Goal: Task Accomplishment & Management: Manage account settings

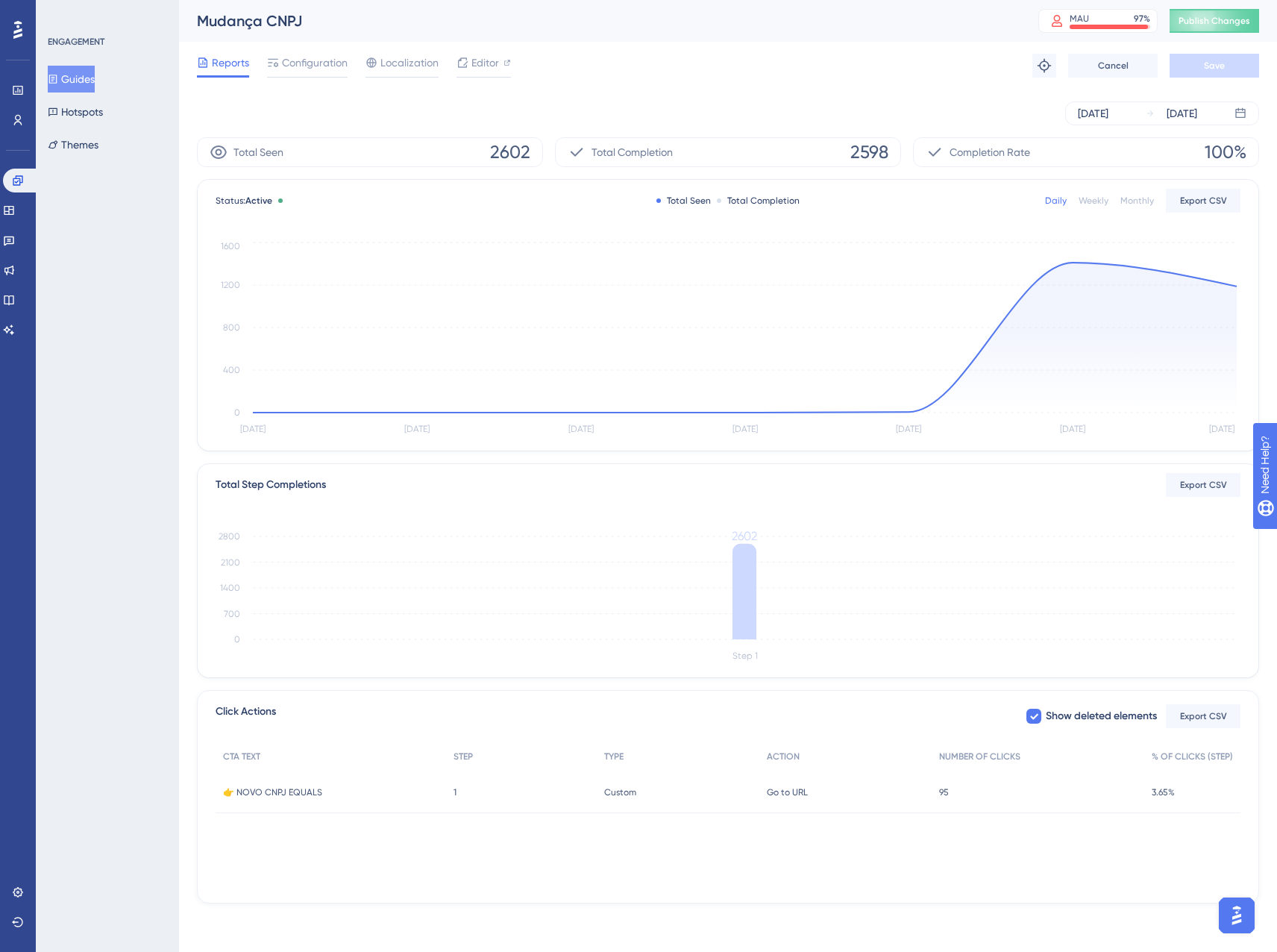
click at [695, 59] on div "Reports Configuration Localization Editor Troubleshoot Cancel Save" at bounding box center [728, 66] width 1063 height 47
click at [1092, 210] on div "Daily Weekly Monthly Export CSV" at bounding box center [1142, 201] width 195 height 24
click at [1091, 192] on div "Daily Weekly Monthly Export CSV" at bounding box center [1142, 201] width 195 height 24
click at [1093, 194] on div "Daily Weekly Monthly Export CSV" at bounding box center [1142, 201] width 195 height 24
drag, startPoint x: 1093, startPoint y: 194, endPoint x: 1098, endPoint y: 200, distance: 7.8
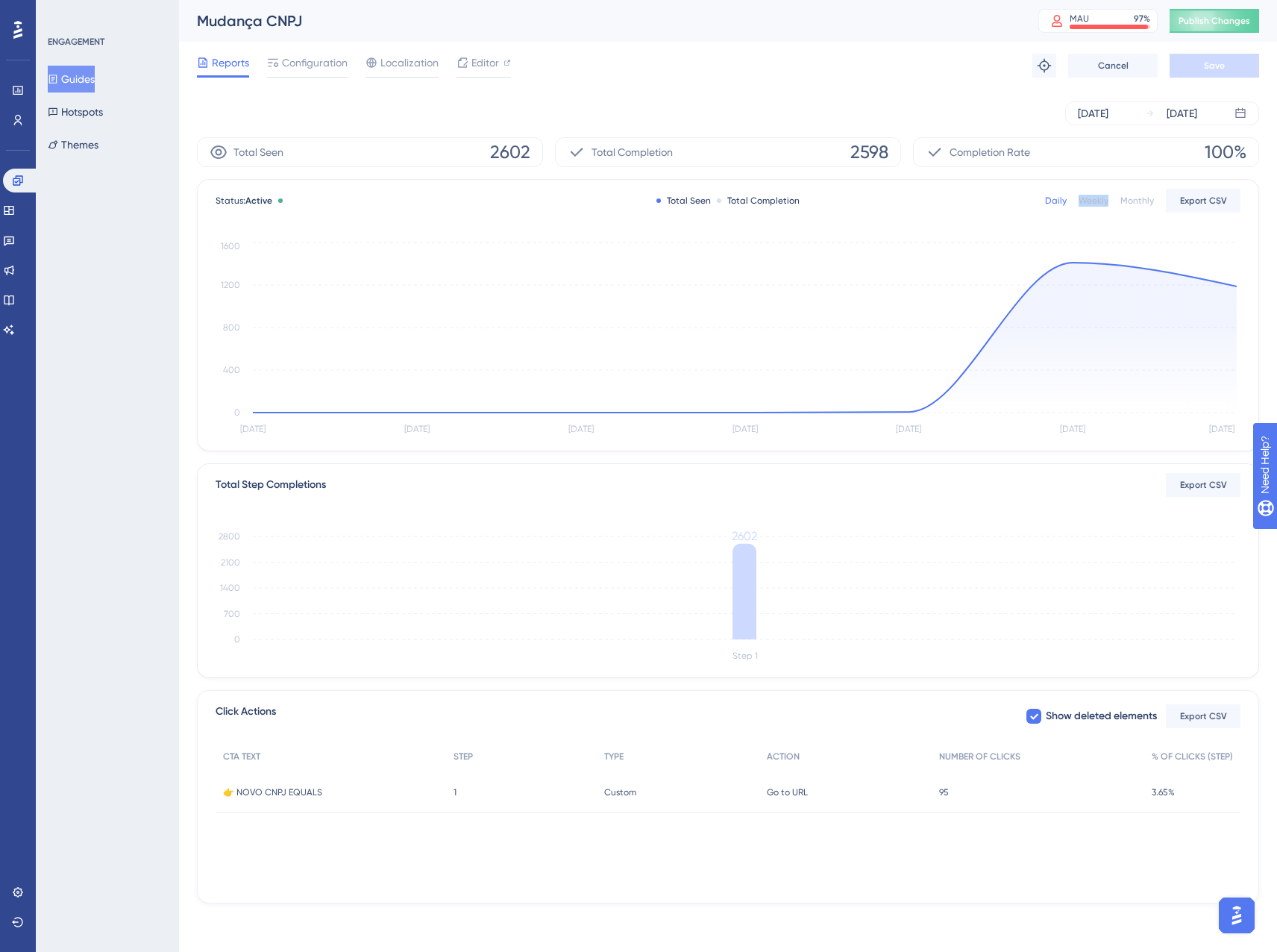
click at [1098, 200] on div "Weekly" at bounding box center [1093, 201] width 30 height 12
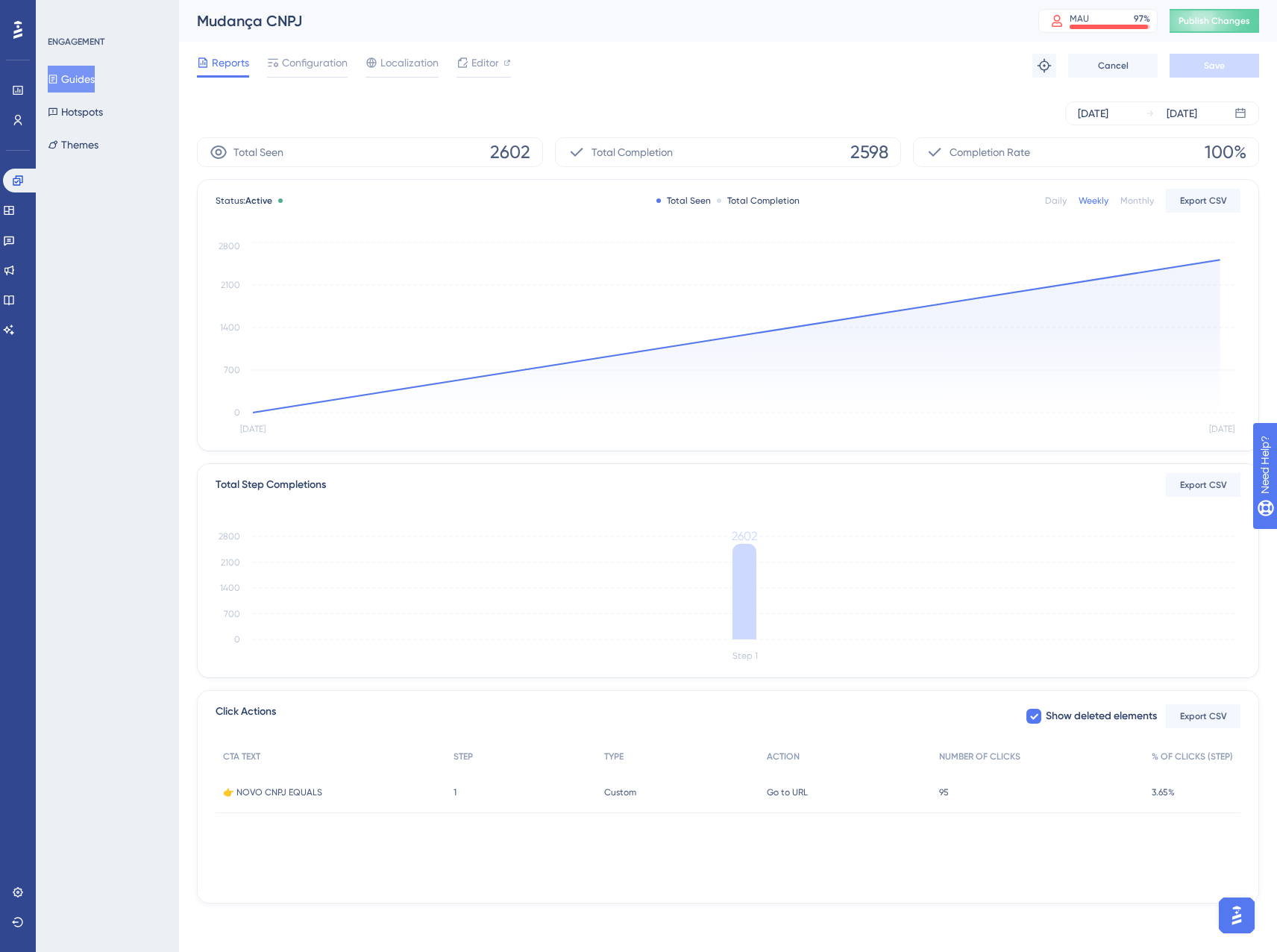
click at [1139, 204] on div "Monthly" at bounding box center [1138, 201] width 34 height 12
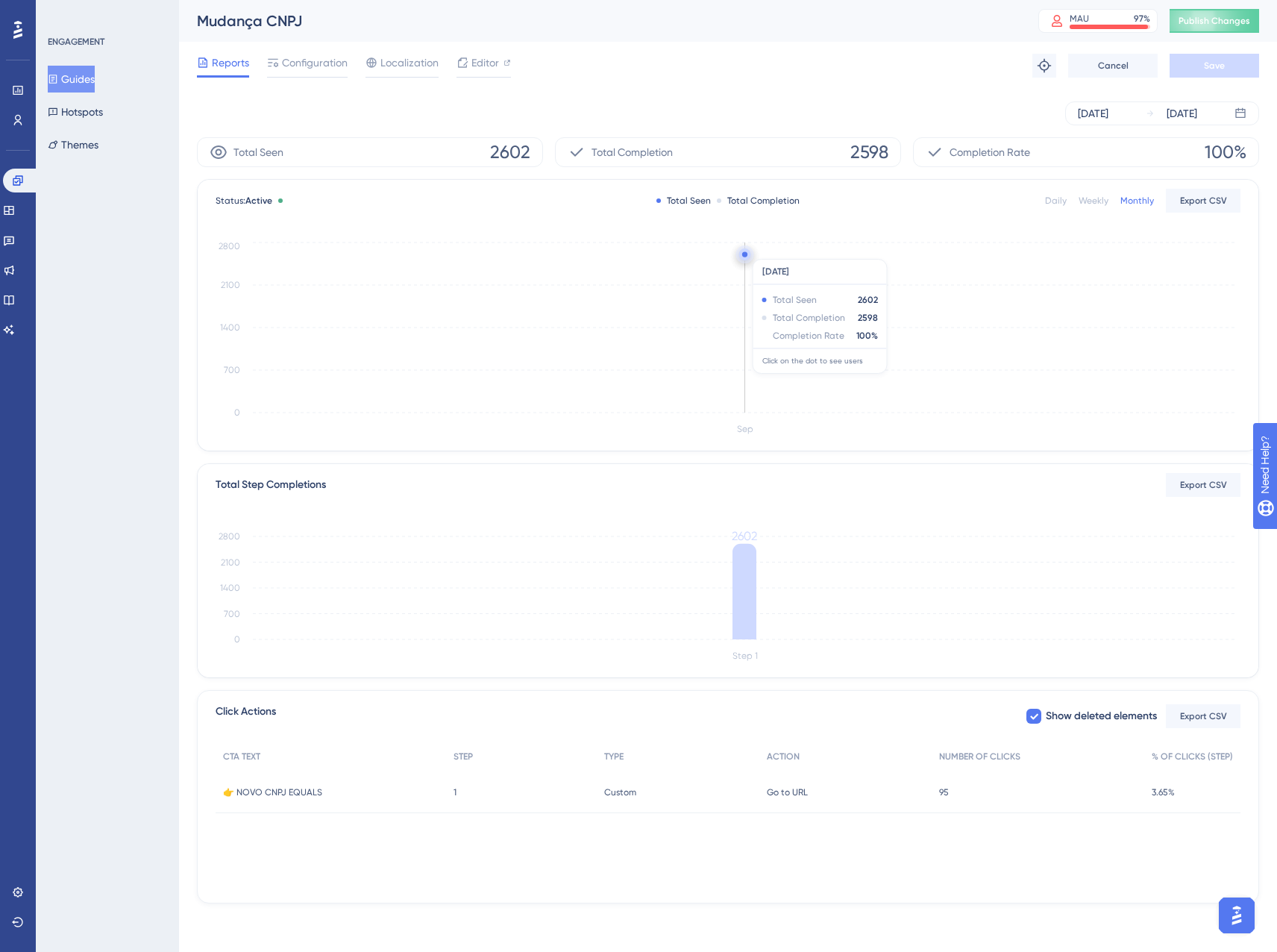
click at [742, 252] on circle at bounding box center [745, 255] width 12 height 12
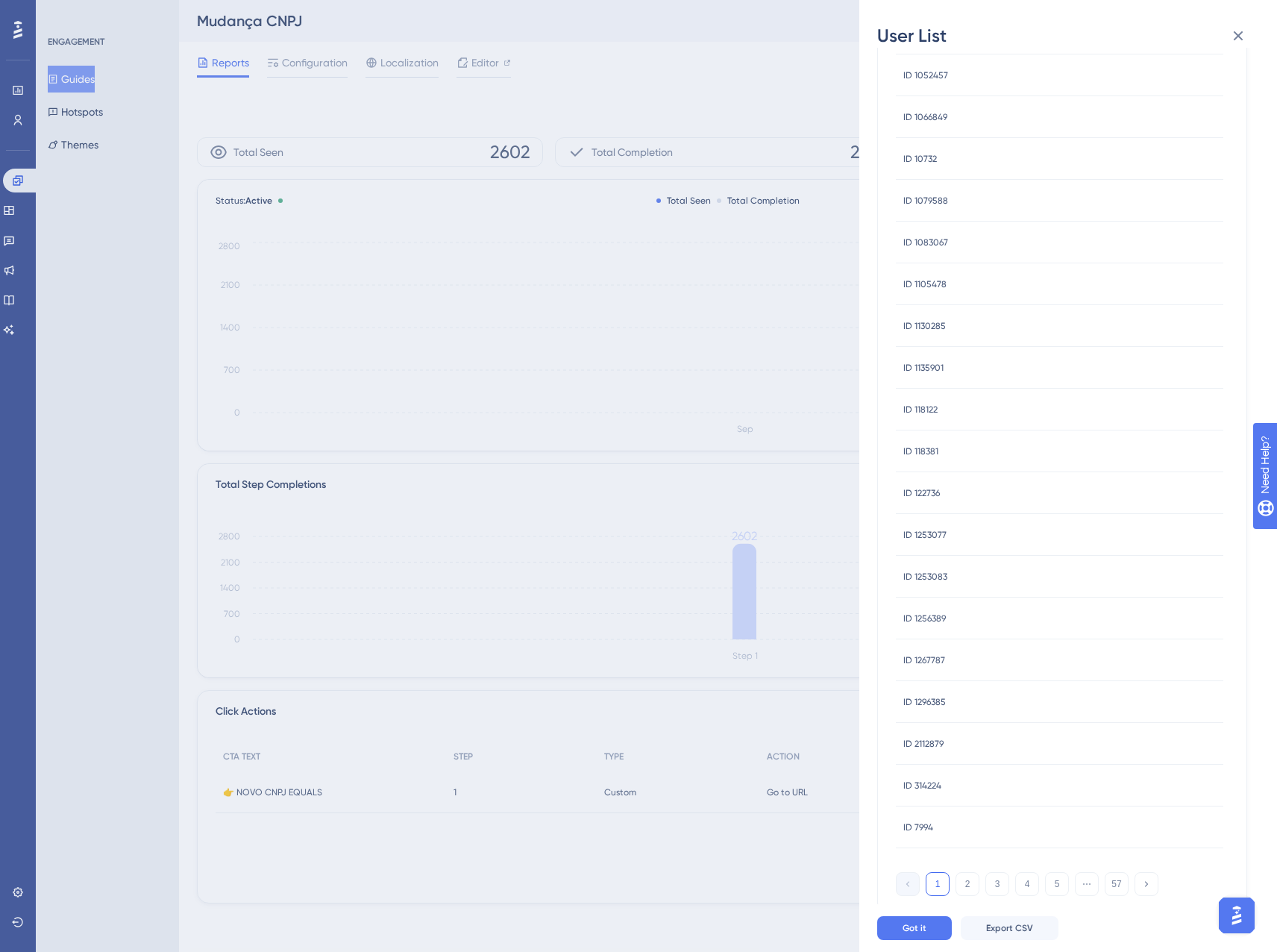
scroll to position [193, 0]
click at [638, 71] on div "User List [DATE] Seen Completion USER ID ID 1043824 ID 1043824 ID 1052457 ID 10…" at bounding box center [638, 476] width 1277 height 952
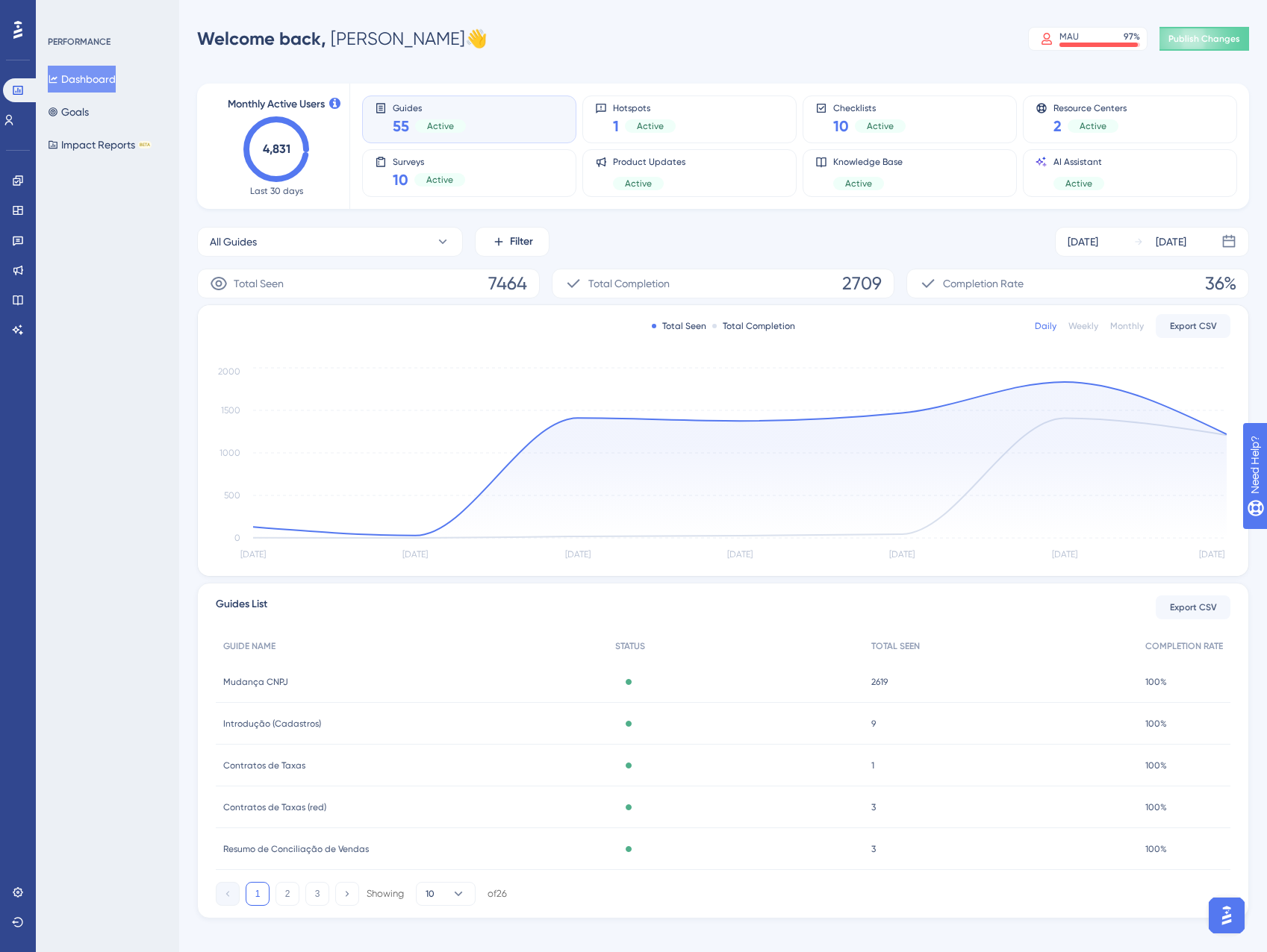
click at [38, 120] on div "PERFORMANCE Dashboard Goals Impact Reports BETA" at bounding box center [107, 476] width 143 height 952
click at [12, 116] on icon at bounding box center [9, 120] width 12 height 12
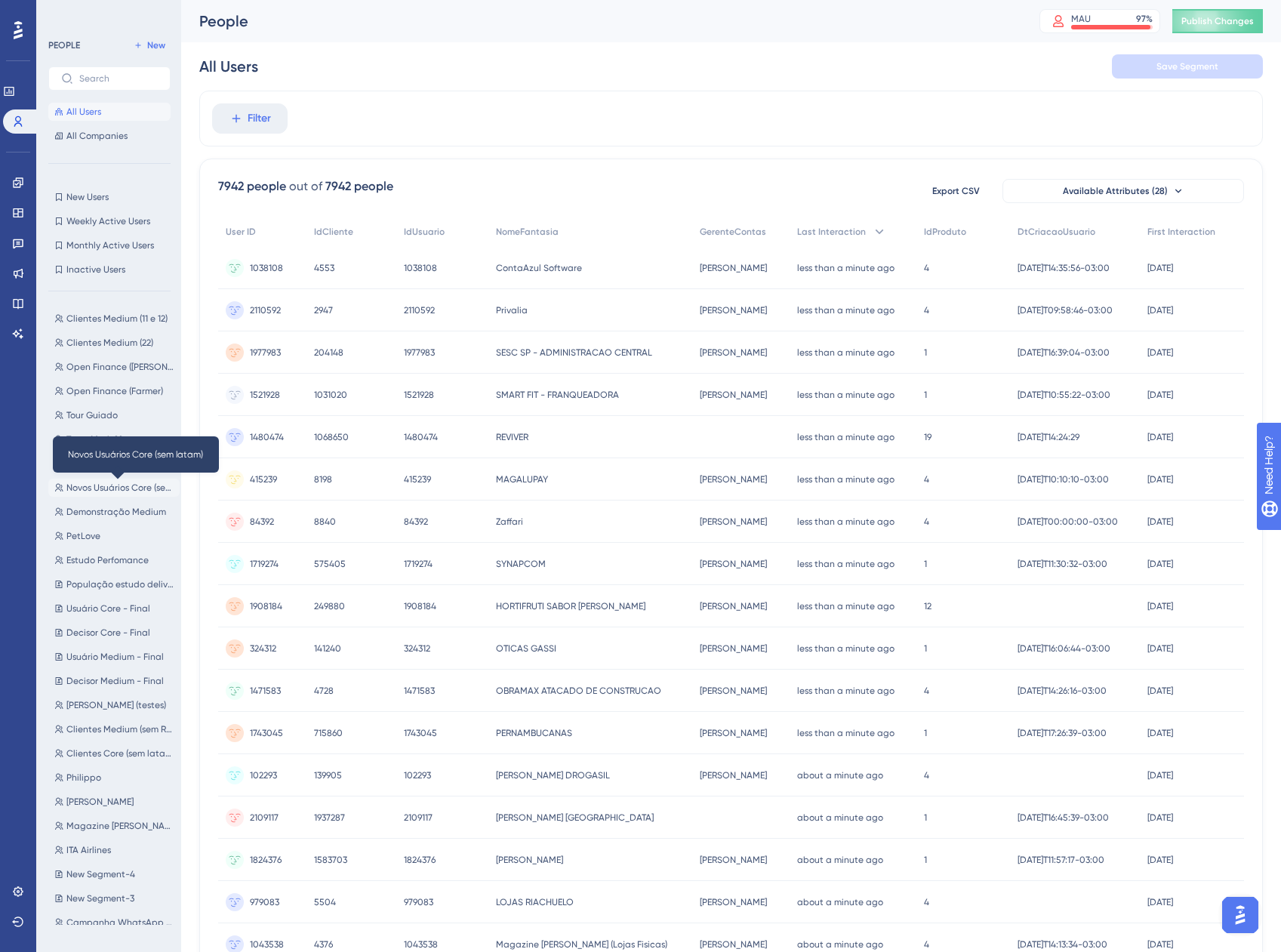
click at [131, 481] on span "Novos Usuários Core (sem latam)" at bounding box center [120, 488] width 107 height 12
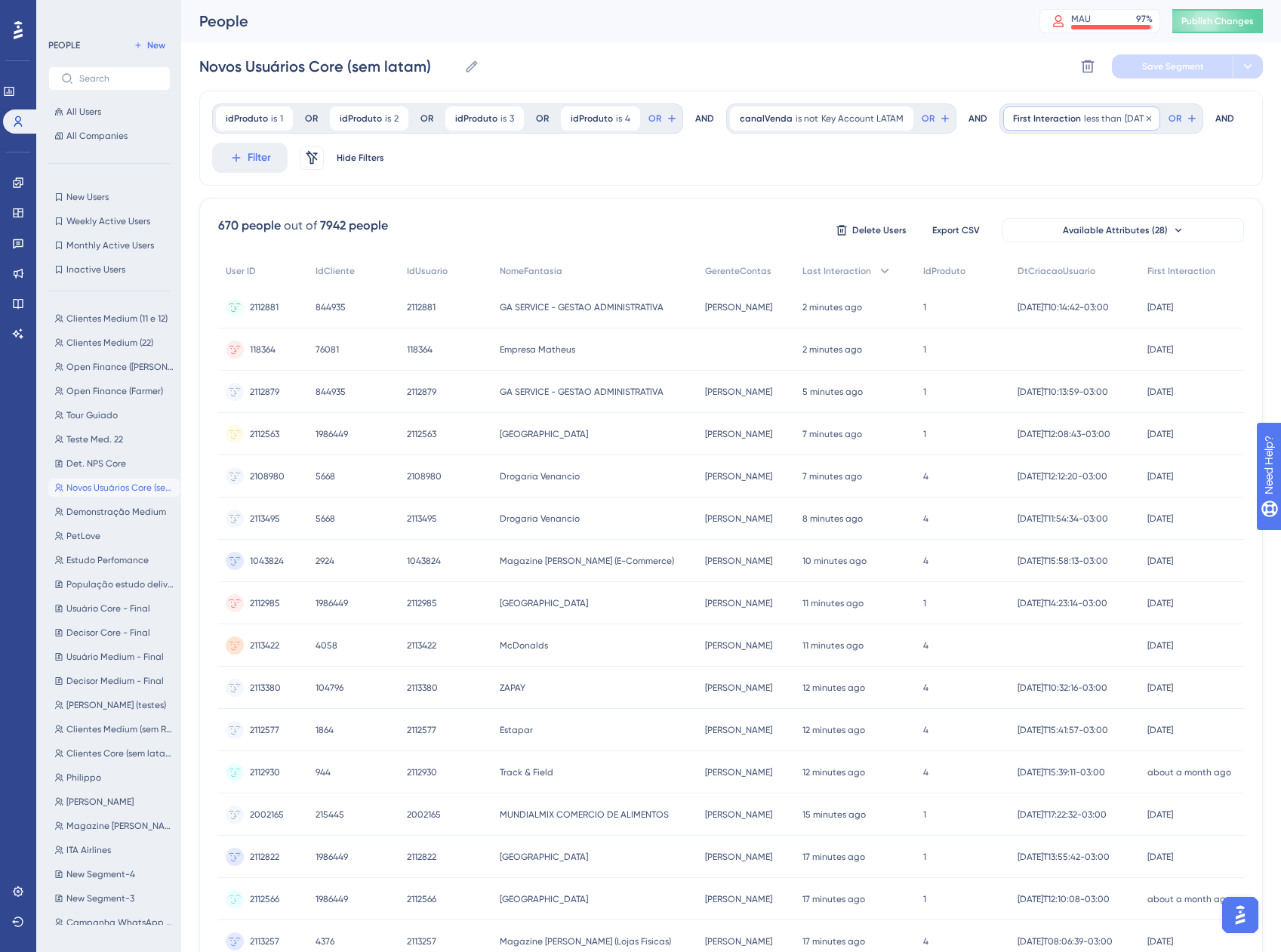
click at [1003, 131] on div "First Interaction less than 60 days ago 60 days ago Remove" at bounding box center [1081, 118] width 157 height 24
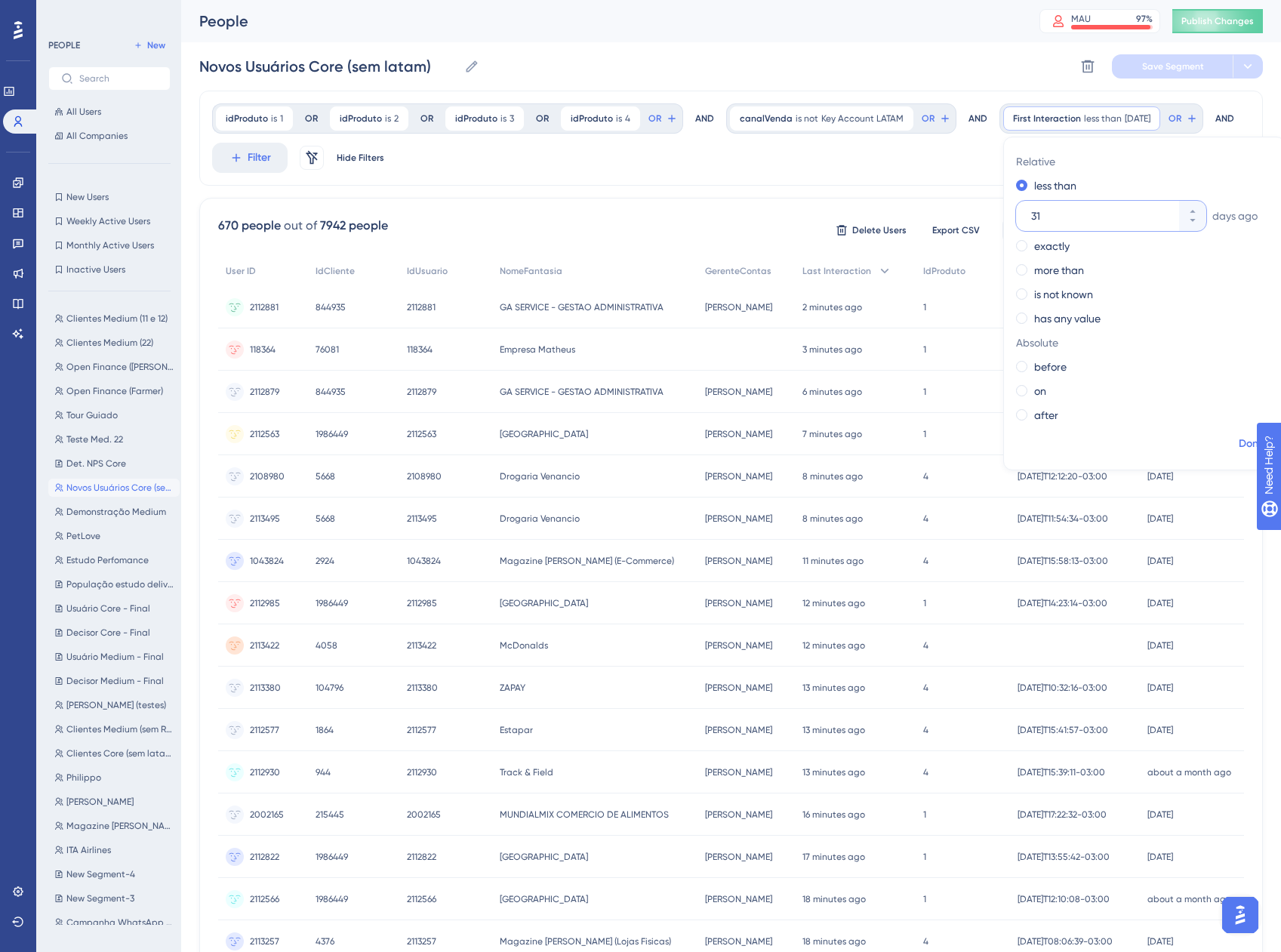
type input "31"
click at [1238, 453] on span "Done" at bounding box center [1251, 443] width 26 height 18
